Goal: Transaction & Acquisition: Obtain resource

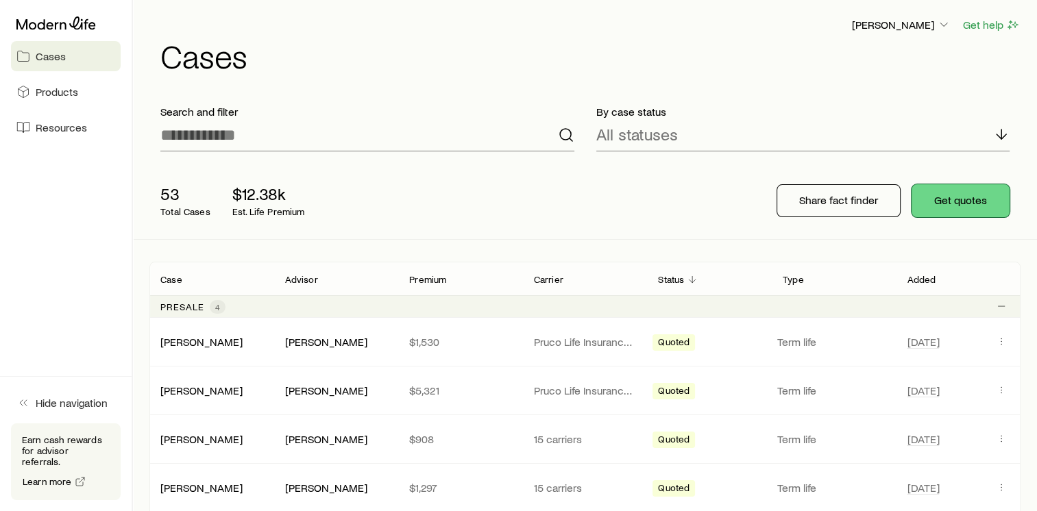
click at [971, 205] on button "Get quotes" at bounding box center [960, 200] width 98 height 33
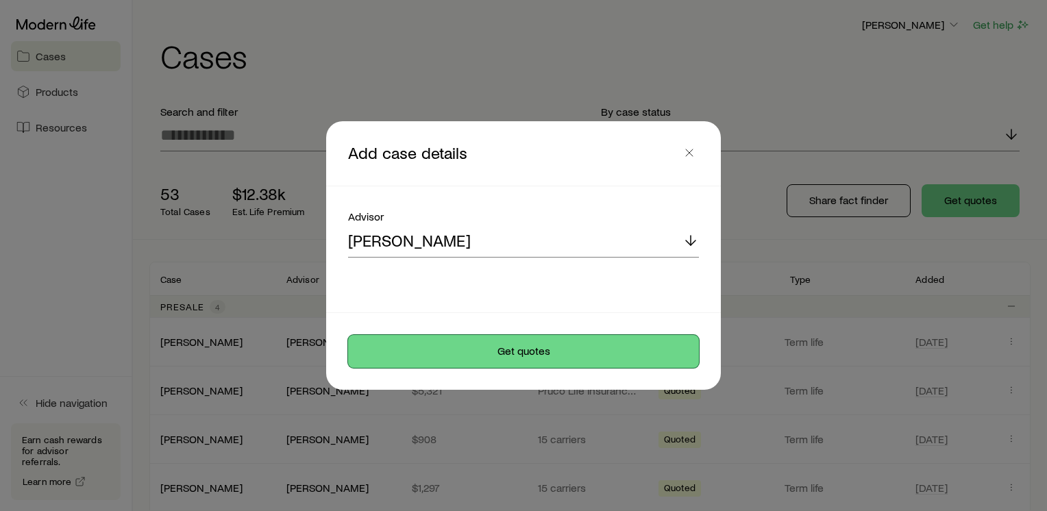
click at [524, 347] on button "Get quotes" at bounding box center [523, 351] width 351 height 33
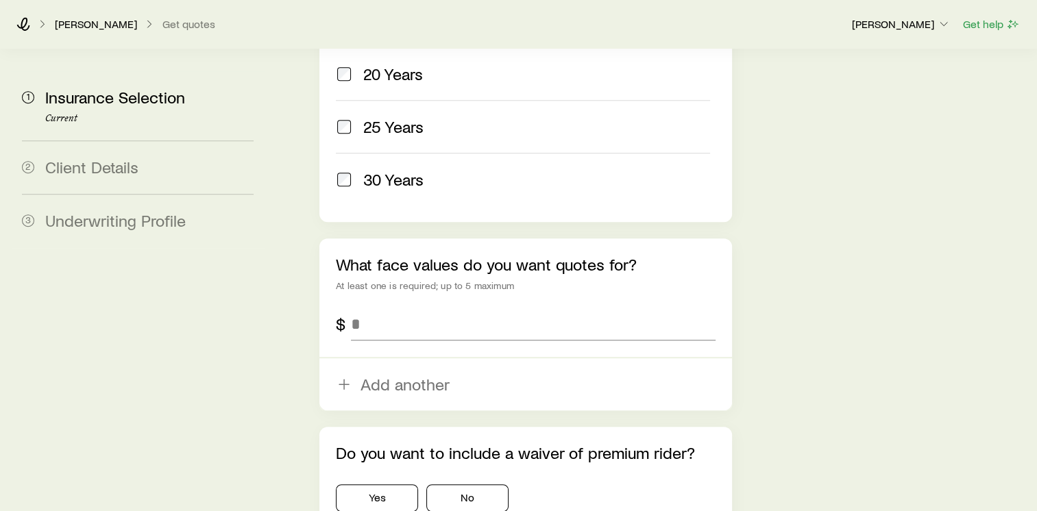
scroll to position [798, 0]
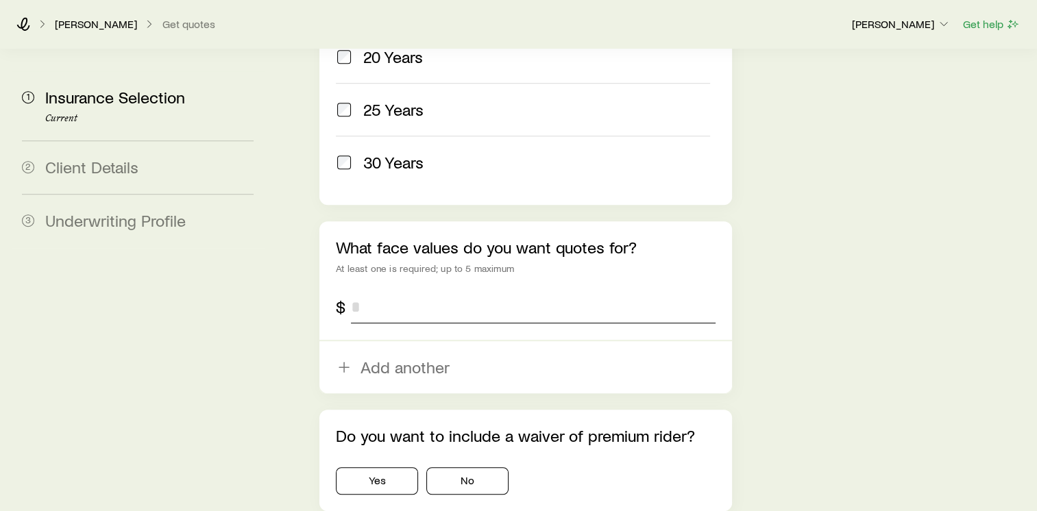
click at [392, 290] on input "tel" at bounding box center [533, 306] width 364 height 33
type input "*******"
click at [478, 467] on button "No" at bounding box center [467, 480] width 82 height 27
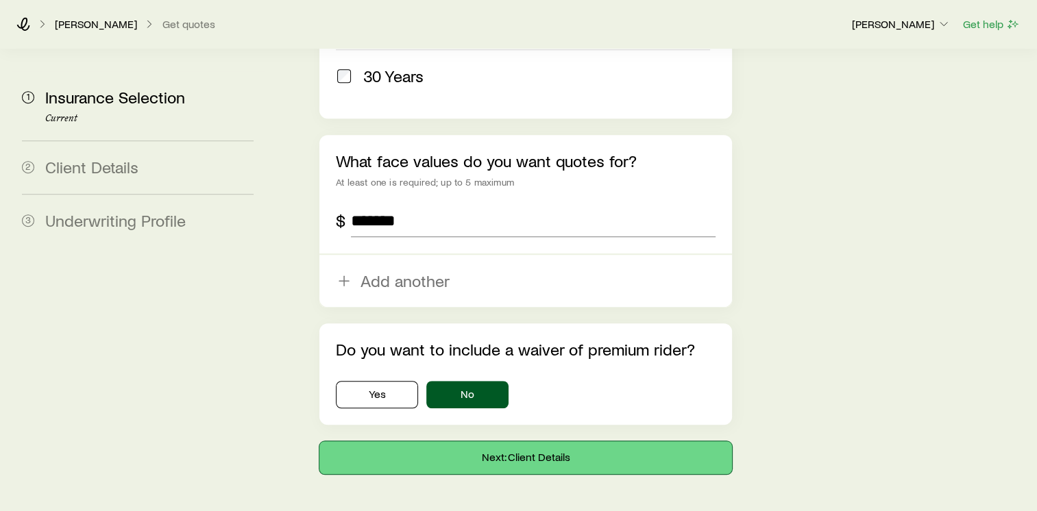
click at [519, 441] on button "Next: Client Details" at bounding box center [525, 457] width 412 height 33
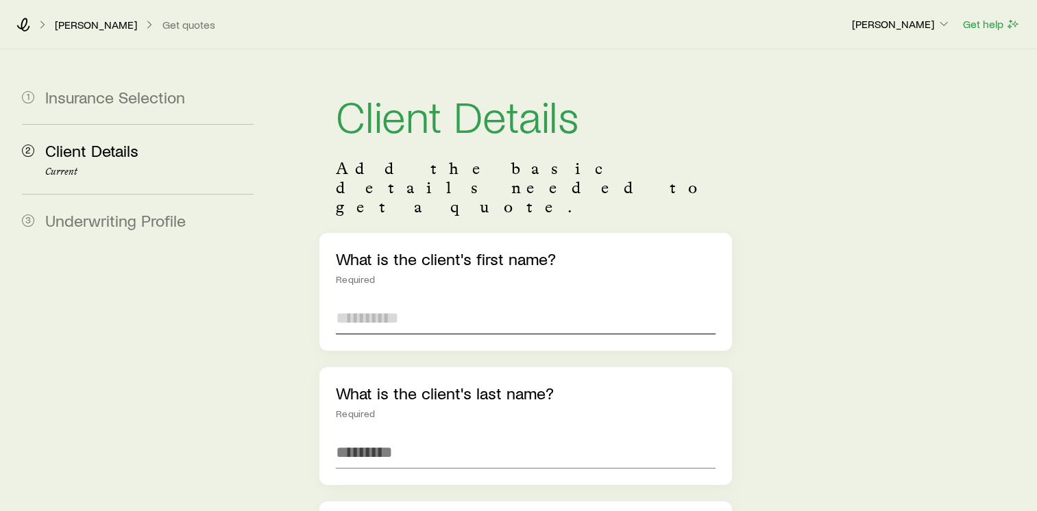
click at [381, 301] on input "text" at bounding box center [526, 317] width 380 height 33
type input "*****"
type input "********"
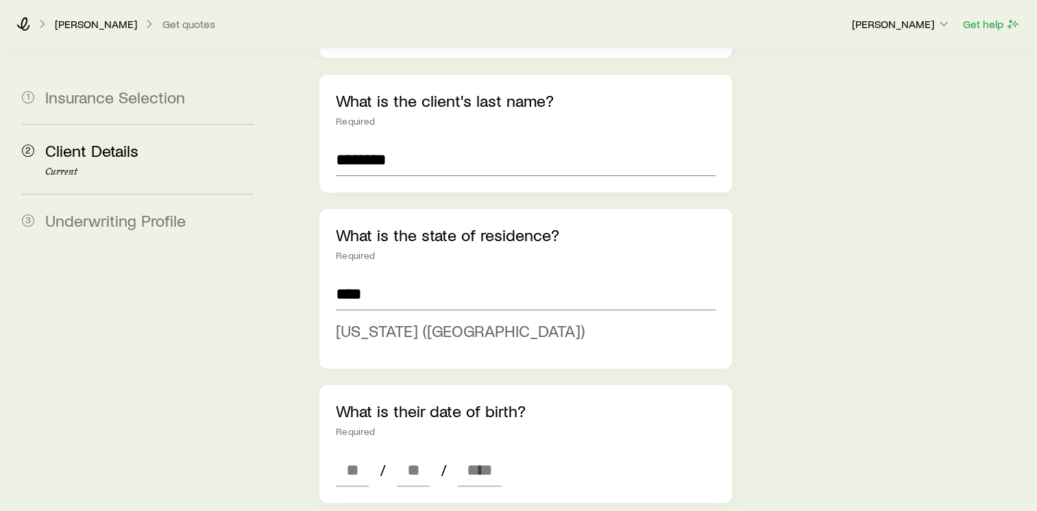
click at [399, 321] on span "[US_STATE] ([GEOGRAPHIC_DATA])" at bounding box center [460, 331] width 249 height 20
type input "**********"
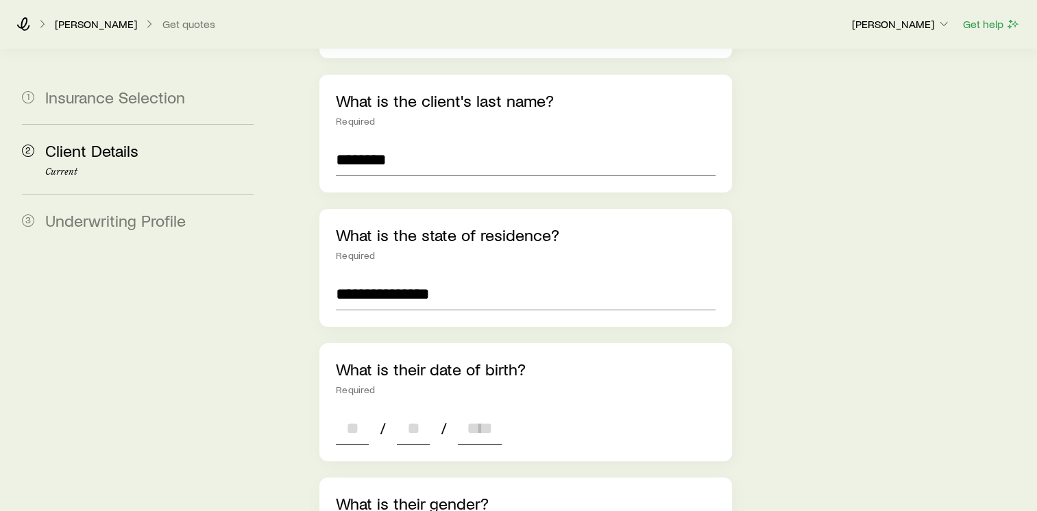
click at [345, 412] on input at bounding box center [352, 428] width 33 height 33
type input "**"
type input "****"
click at [288, 419] on div "**********" at bounding box center [653, 443] width 745 height 1372
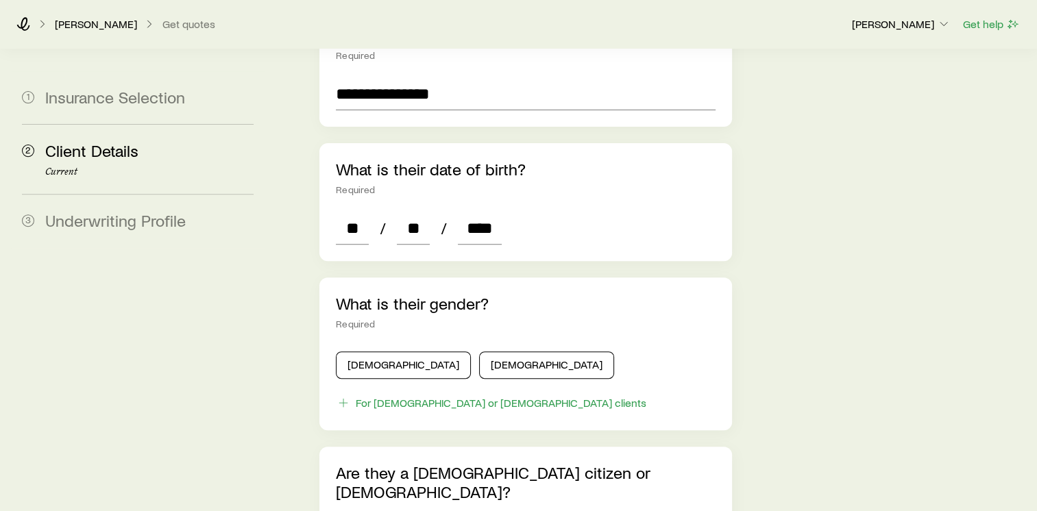
scroll to position [512, 0]
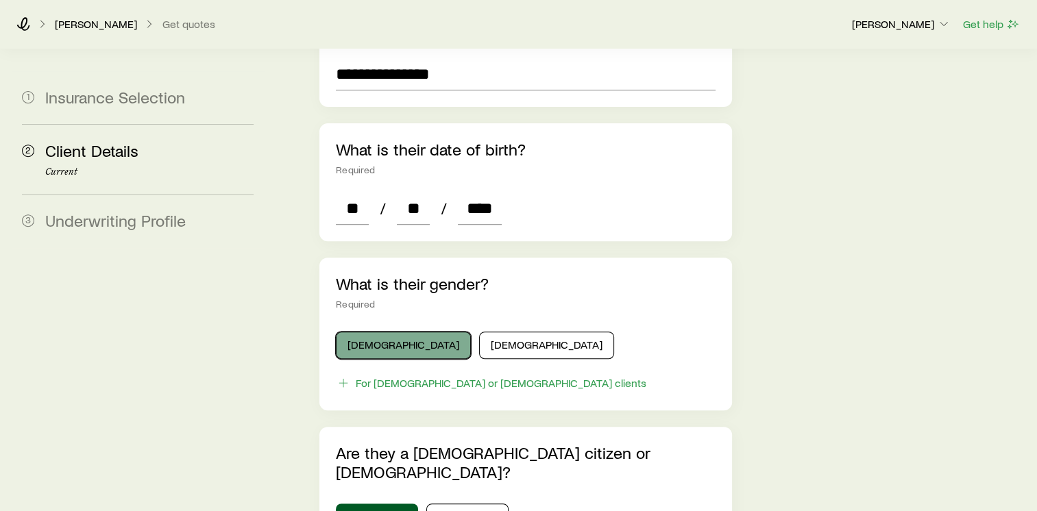
click at [384, 332] on button "[DEMOGRAPHIC_DATA]" at bounding box center [403, 345] width 135 height 27
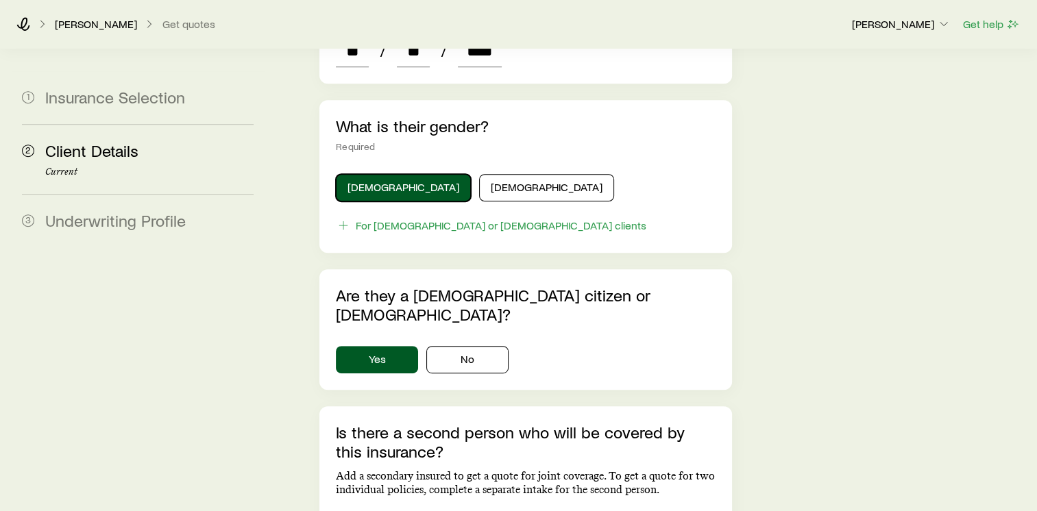
scroll to position [675, 0]
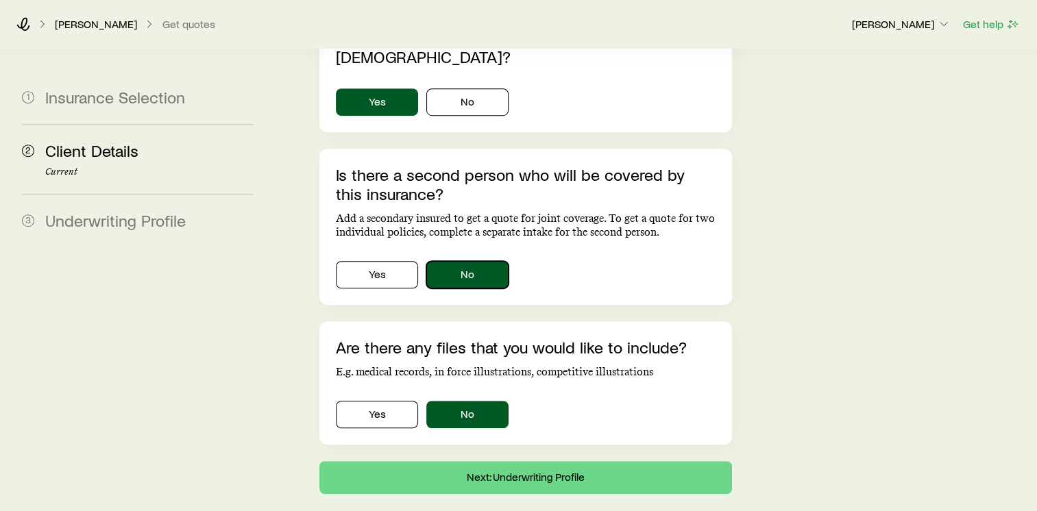
scroll to position [929, 0]
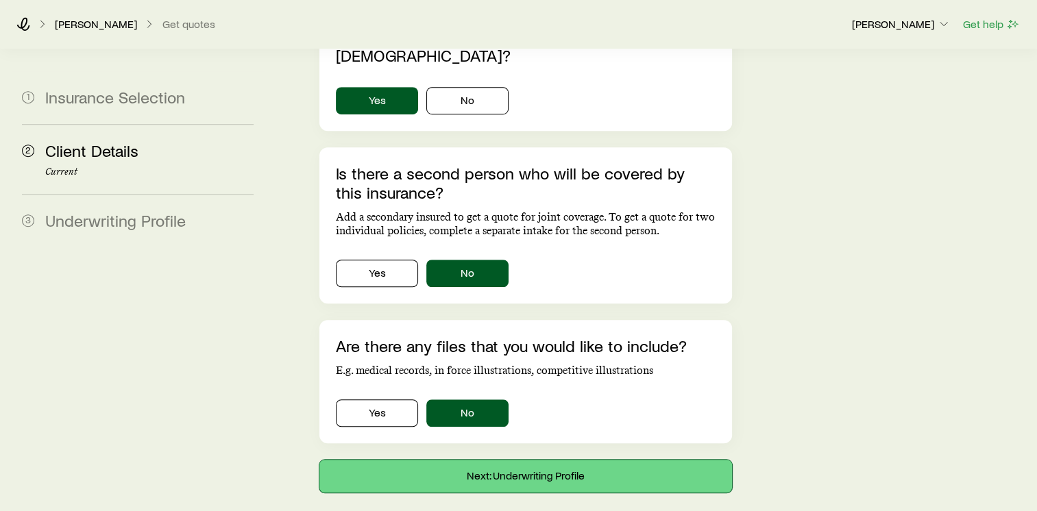
click at [531, 460] on button "Next: Underwriting Profile" at bounding box center [525, 476] width 412 height 33
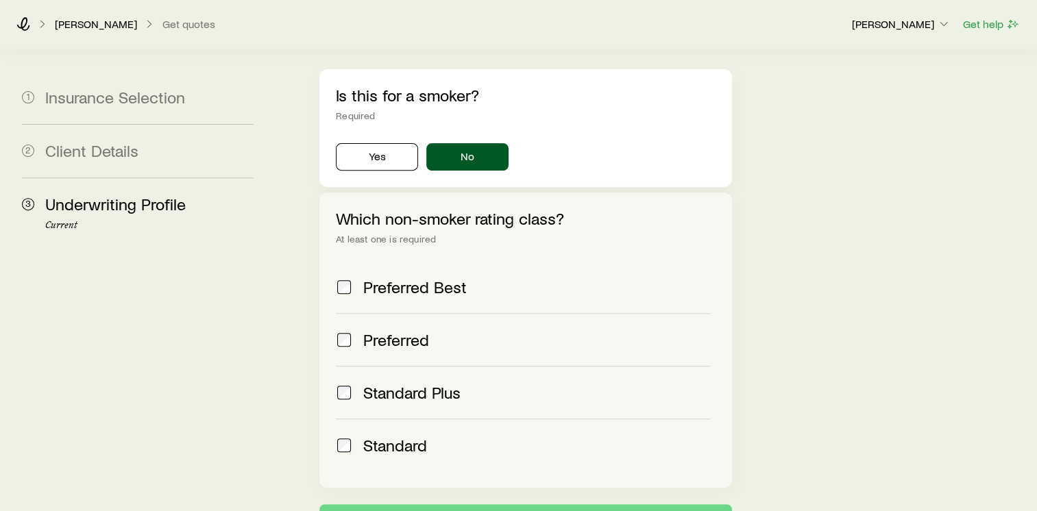
scroll to position [564, 0]
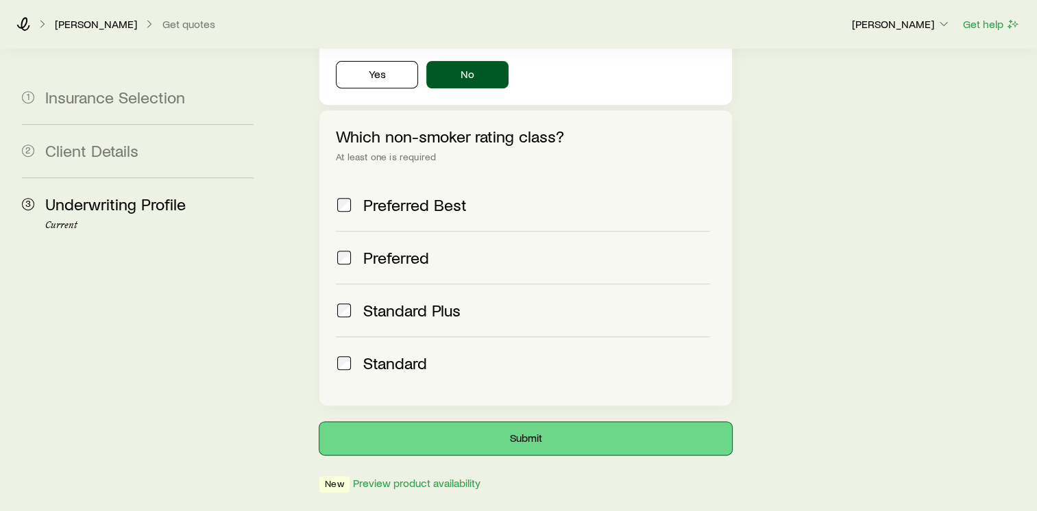
click at [547, 422] on button "Submit" at bounding box center [525, 438] width 412 height 33
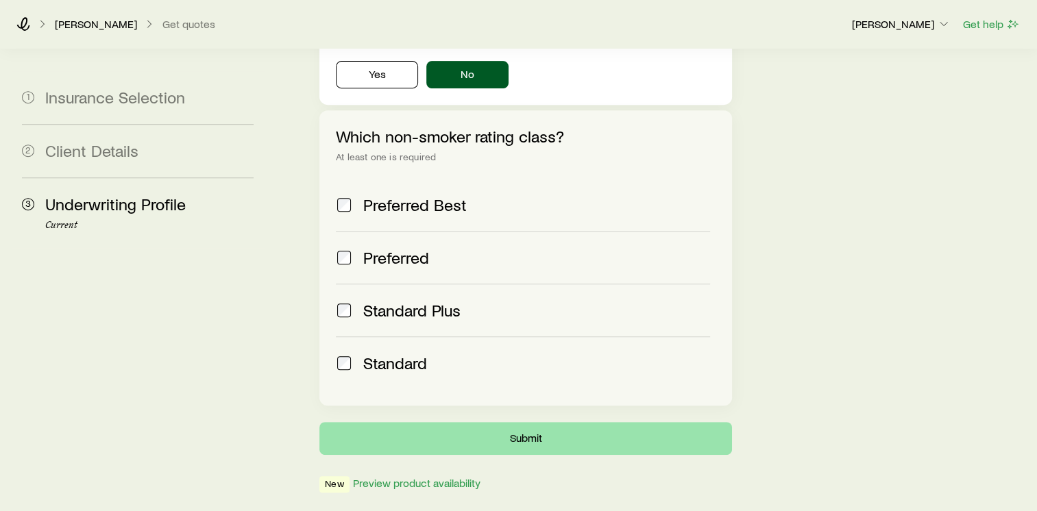
scroll to position [0, 0]
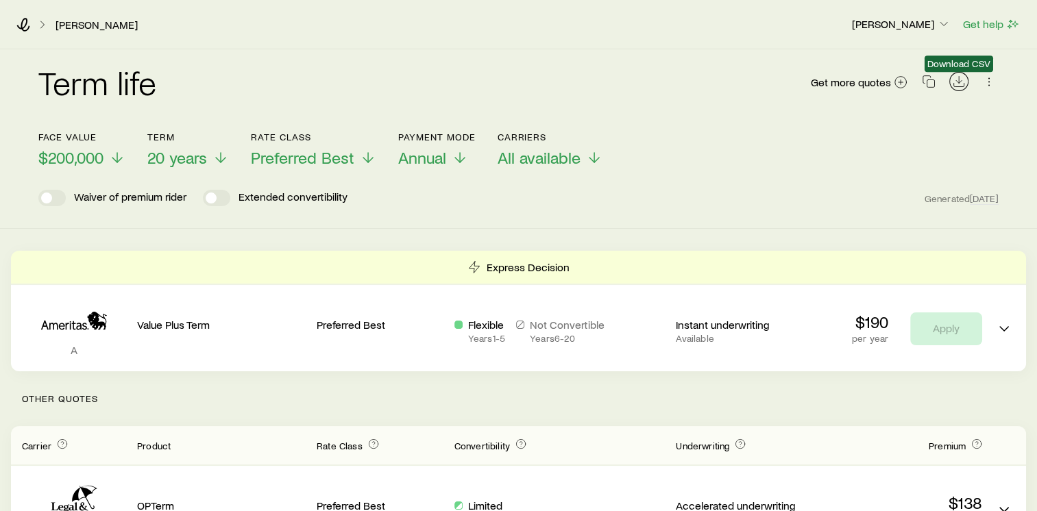
click at [959, 85] on icon "Download CSV" at bounding box center [959, 82] width 14 height 14
click at [216, 160] on polyline at bounding box center [221, 162] width 10 height 5
click at [265, 73] on div "Term life Get more quotes" at bounding box center [518, 90] width 960 height 49
click at [987, 23] on button "Get help" at bounding box center [991, 24] width 58 height 16
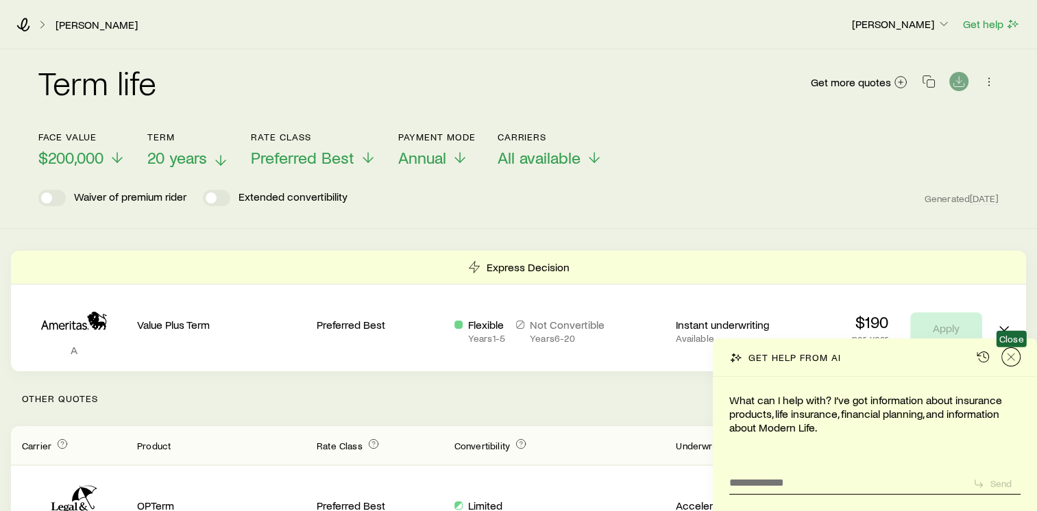
click at [1017, 356] on icon "Close" at bounding box center [1011, 357] width 14 height 14
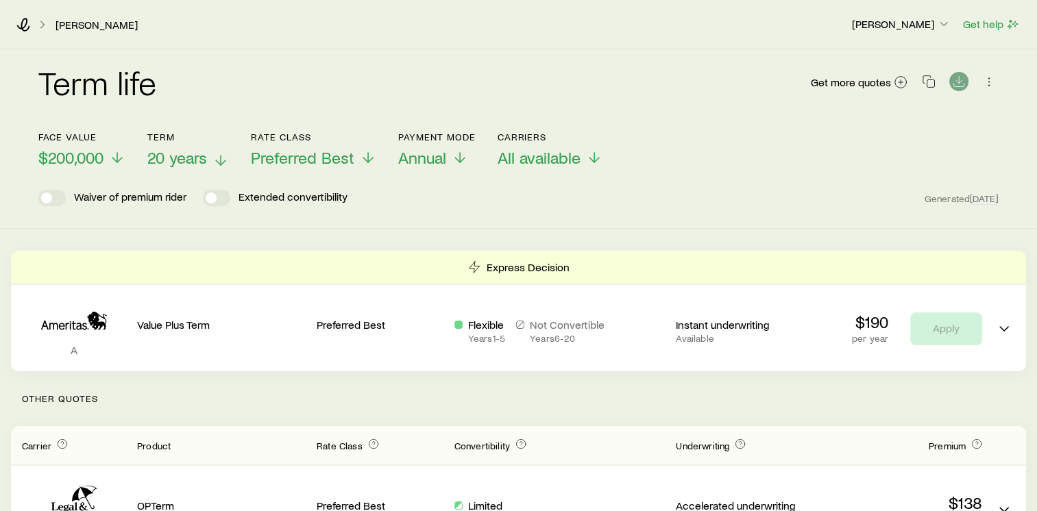
click at [221, 161] on icon at bounding box center [220, 160] width 16 height 16
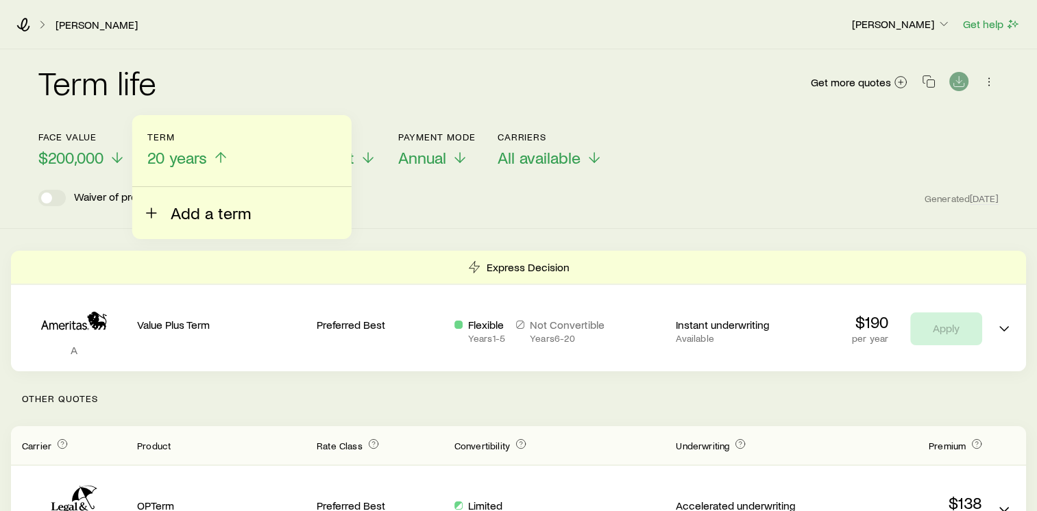
click at [164, 215] on button "Add a term" at bounding box center [197, 205] width 108 height 36
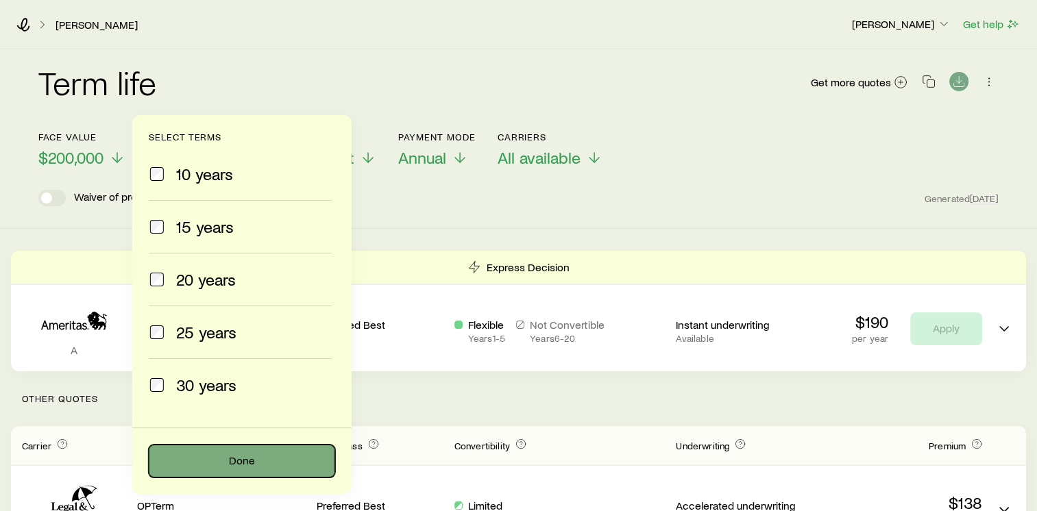
click at [251, 463] on button "Done" at bounding box center [242, 461] width 186 height 33
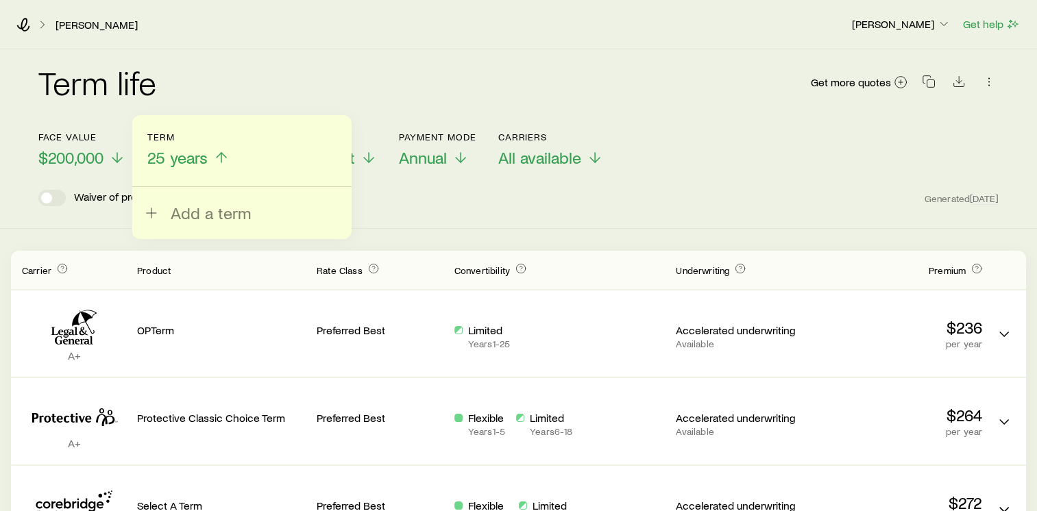
click at [433, 69] on div "Term life Get more quotes" at bounding box center [518, 90] width 960 height 49
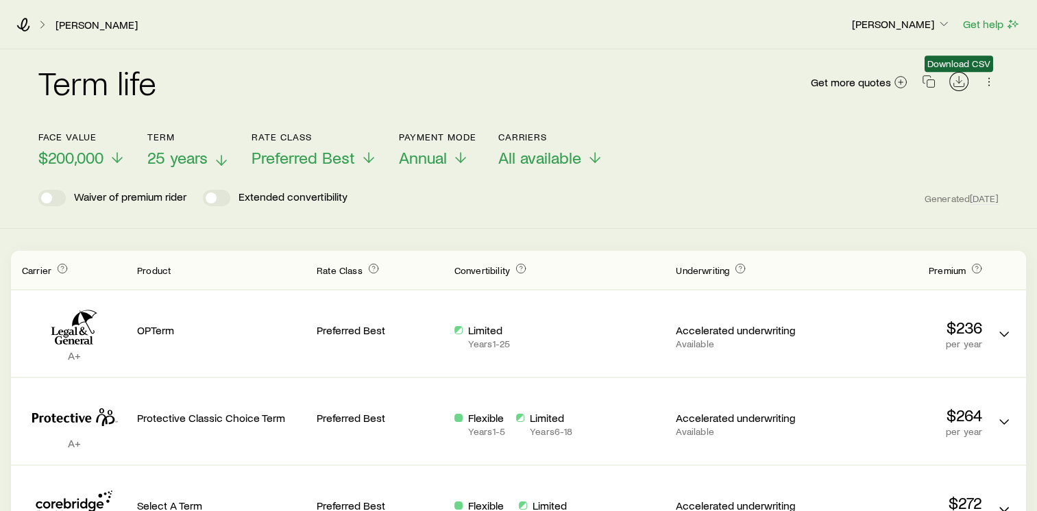
click at [956, 84] on icon "Download CSV" at bounding box center [959, 82] width 14 height 14
click at [645, 88] on div "Term life Get more quotes" at bounding box center [518, 90] width 960 height 49
click at [958, 84] on icon "Download CSV" at bounding box center [959, 82] width 14 height 14
